Goal: Information Seeking & Learning: Learn about a topic

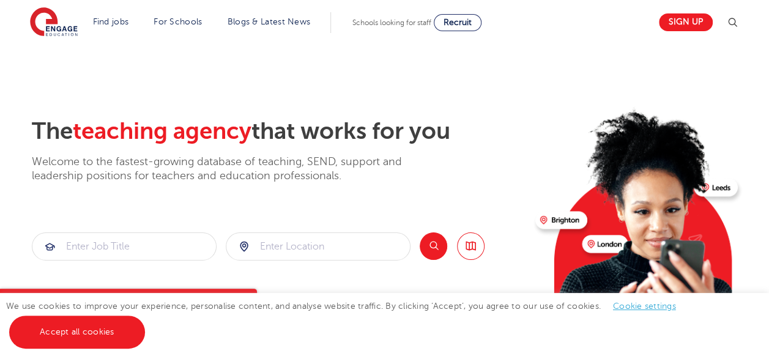
click at [740, 23] on img at bounding box center [732, 22] width 15 height 15
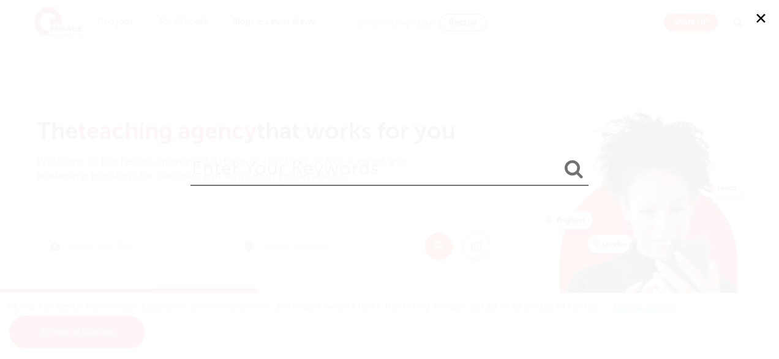
click at [321, 173] on input "search" at bounding box center [389, 166] width 398 height 40
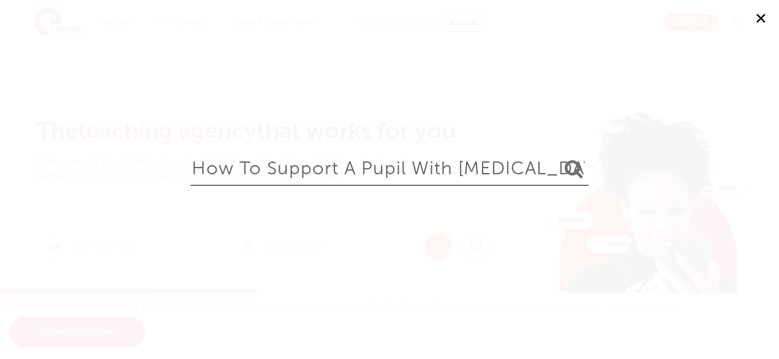
type input "how to support a pupil with [MEDICAL_DATA]"
click at [559, 159] on button "submit" at bounding box center [573, 170] width 29 height 23
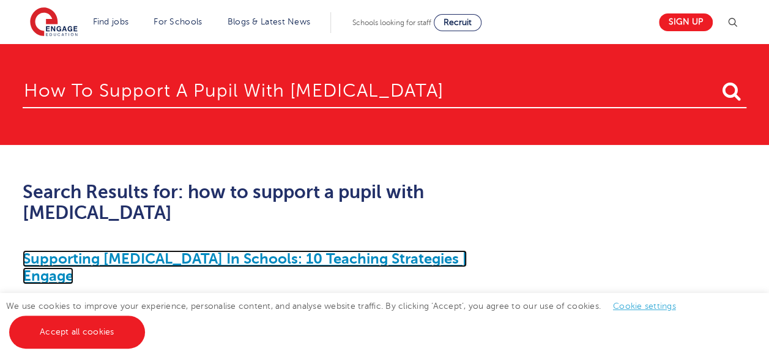
click at [275, 250] on link "Supporting [MEDICAL_DATA] In Schools: 10 Teaching Strategies | Engage" at bounding box center [245, 267] width 444 height 34
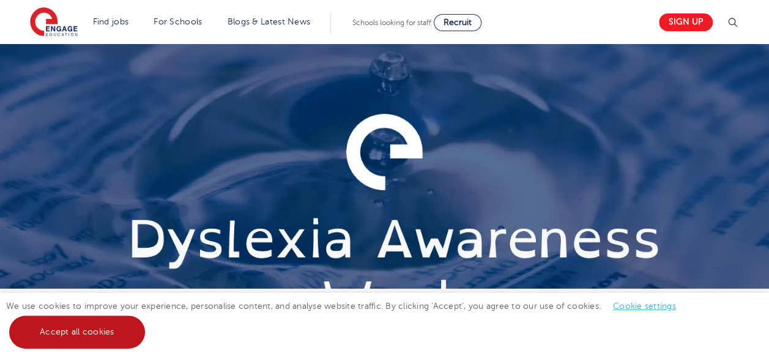
click at [97, 324] on link "Accept all cookies" at bounding box center [77, 332] width 136 height 33
